Goal: Task Accomplishment & Management: Manage account settings

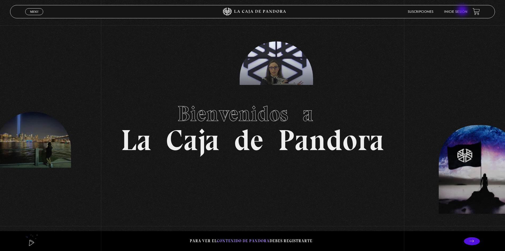
click at [463, 11] on link "Inicie sesión" at bounding box center [455, 11] width 23 height 3
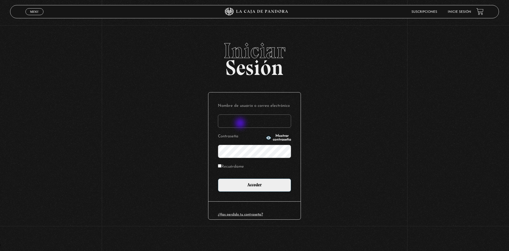
click at [241, 124] on input "Nombre de usuario o correo electrónico" at bounding box center [254, 120] width 73 height 13
type input "C"
type input "[EMAIL_ADDRESS][DOMAIN_NAME]"
click at [268, 138] on circle "button" at bounding box center [268, 137] width 1 height 1
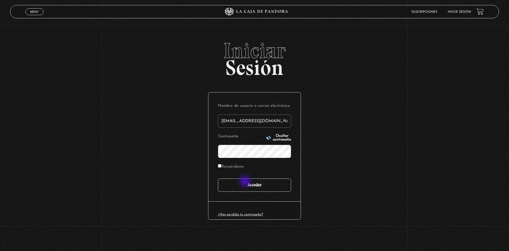
click at [247, 182] on input "Acceder" at bounding box center [254, 184] width 73 height 13
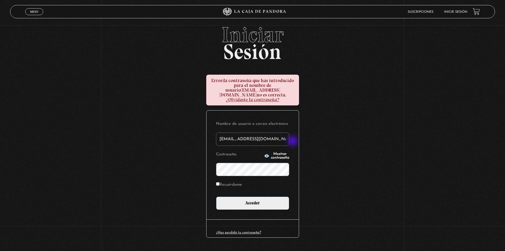
scroll to position [24, 0]
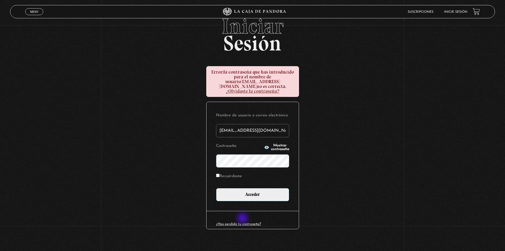
click at [243, 222] on link "¿Has perdido tu contraseña?" at bounding box center [238, 223] width 45 height 3
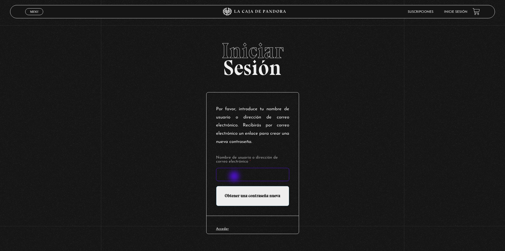
click at [235, 177] on input "Nombre de usuario o dirección de correo electrónico *" at bounding box center [252, 174] width 73 height 13
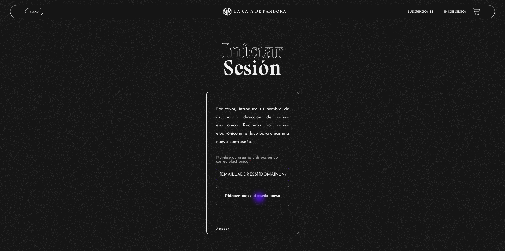
type input "[EMAIL_ADDRESS][DOMAIN_NAME]"
click at [258, 197] on input "Obtener una contraseña nueva" at bounding box center [252, 196] width 73 height 20
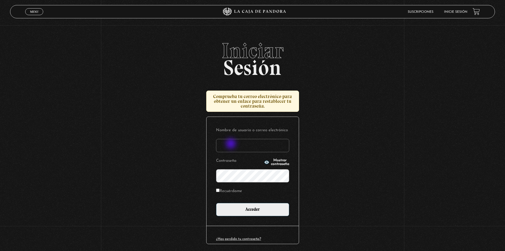
click at [231, 147] on input "Nombre de usuario o correo electrónico" at bounding box center [252, 145] width 73 height 13
type input "csalazar04@outlook.com"
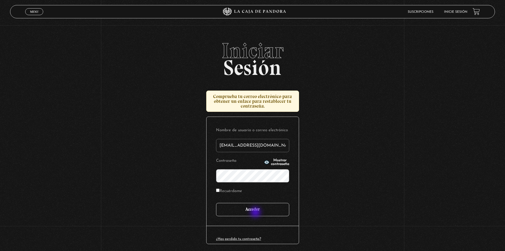
click at [256, 212] on input "Acceder" at bounding box center [252, 209] width 73 height 13
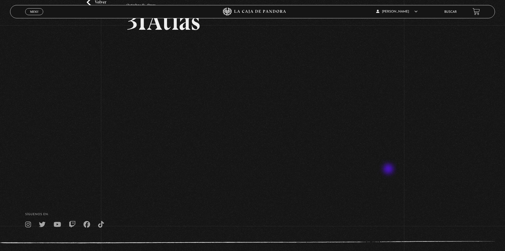
scroll to position [53, 0]
